Goal: Check status: Check status

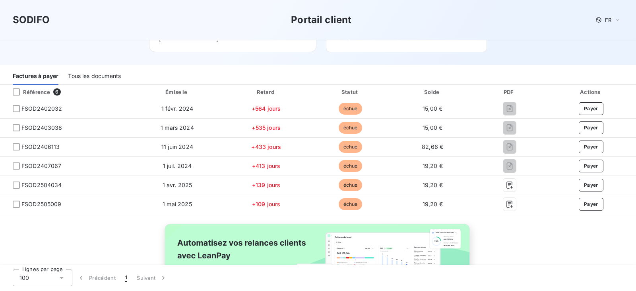
scroll to position [80, 0]
drag, startPoint x: 545, startPoint y: 89, endPoint x: 486, endPoint y: 28, distance: 84.6
click at [486, 28] on div "SODIFO Portail client FR" at bounding box center [318, 20] width 636 height 40
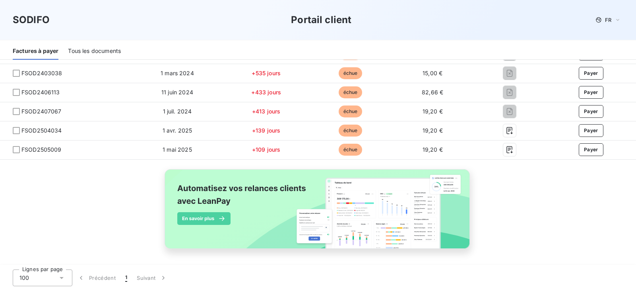
scroll to position [135, 0]
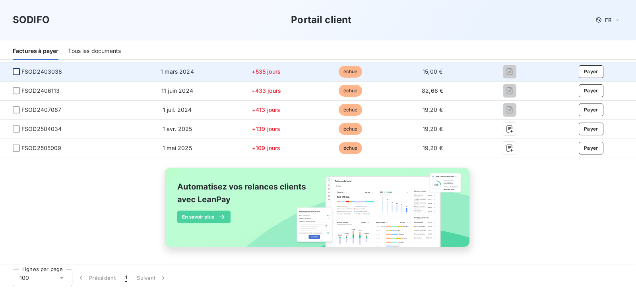
click at [17, 72] on div at bounding box center [16, 71] width 7 height 7
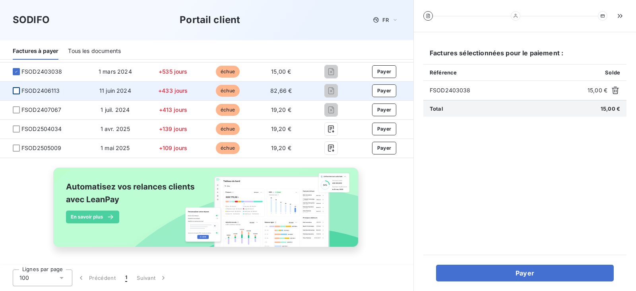
click at [16, 89] on div at bounding box center [16, 90] width 7 height 7
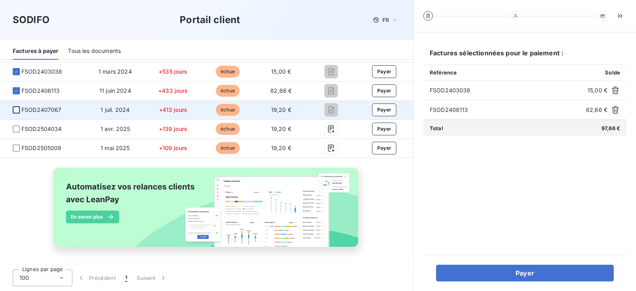
click at [17, 111] on div at bounding box center [16, 109] width 7 height 7
click at [16, 111] on div at bounding box center [16, 109] width 7 height 7
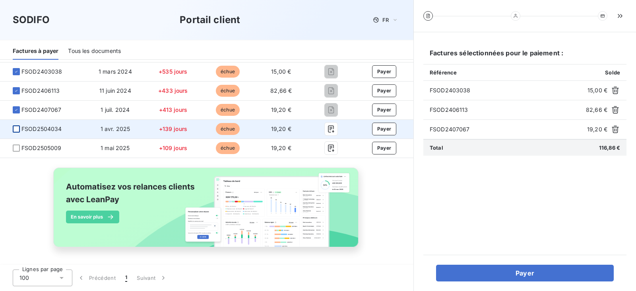
click at [15, 128] on div at bounding box center [16, 128] width 7 height 7
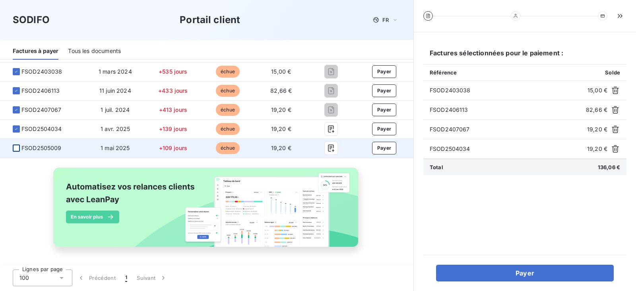
click at [16, 150] on div at bounding box center [16, 147] width 7 height 7
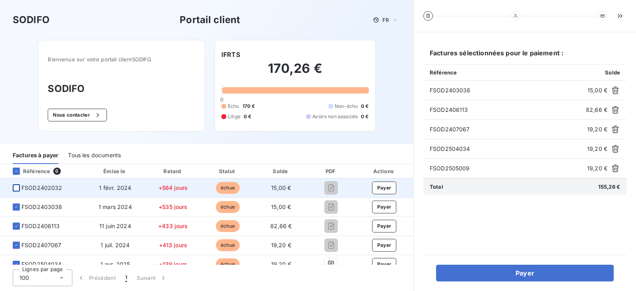
click at [16, 188] on div at bounding box center [16, 187] width 7 height 7
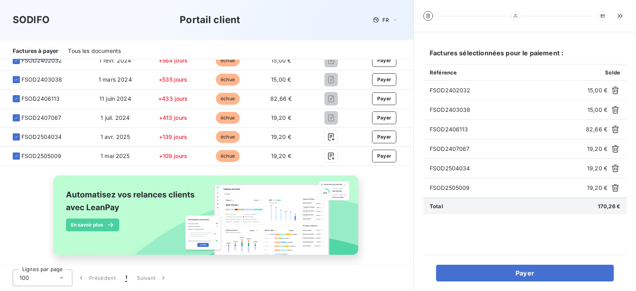
scroll to position [128, 0]
